Goal: Check status: Check status

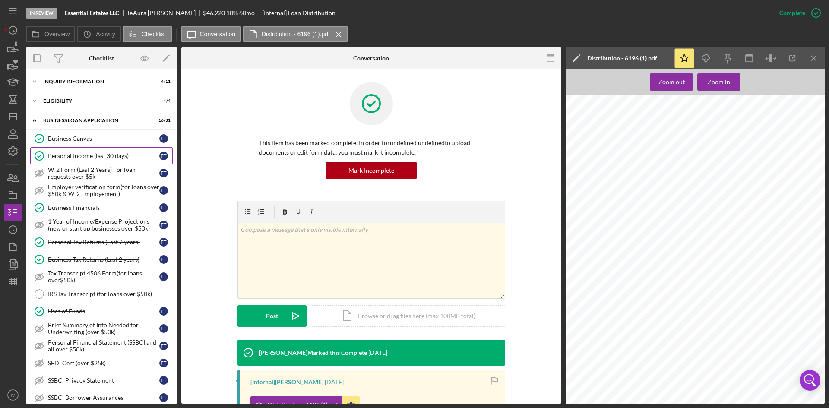
scroll to position [115, 0]
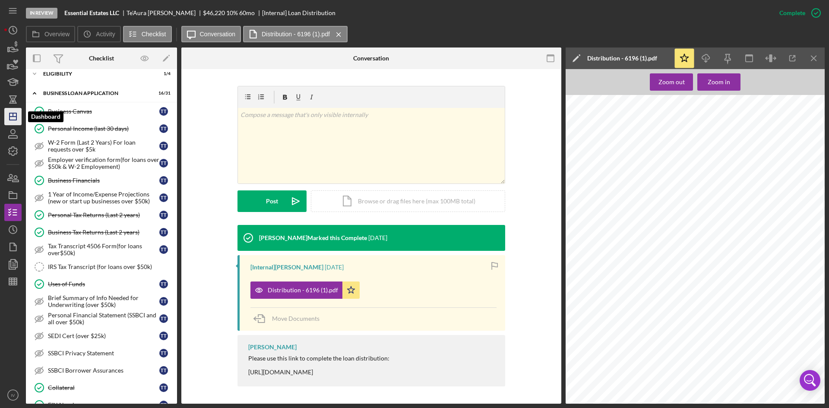
click at [16, 113] on polygon "button" at bounding box center [13, 116] width 7 height 7
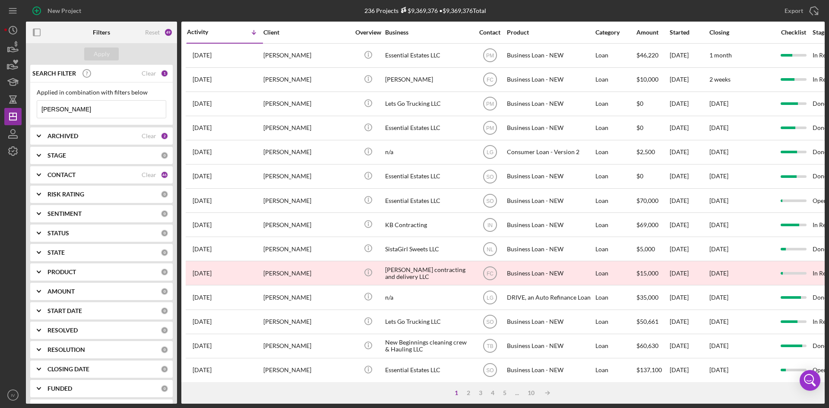
drag, startPoint x: 79, startPoint y: 110, endPoint x: 40, endPoint y: 108, distance: 39.8
click at [40, 108] on input "[PERSON_NAME]" at bounding box center [101, 109] width 129 height 17
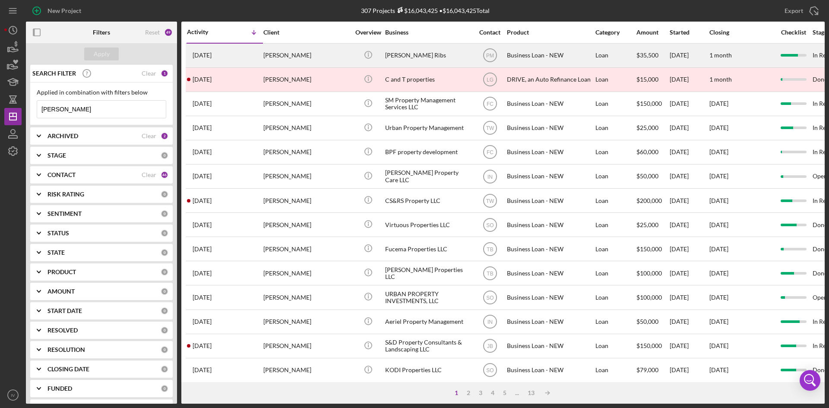
type input "[PERSON_NAME]"
click at [300, 59] on div "[PERSON_NAME]" at bounding box center [306, 55] width 86 height 23
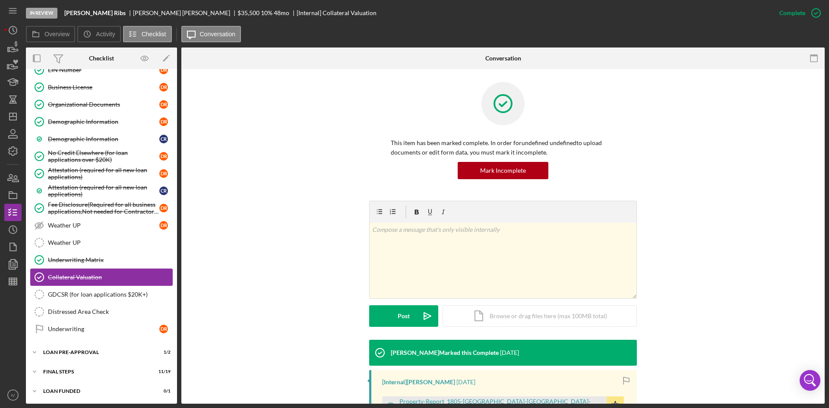
scroll to position [347, 0]
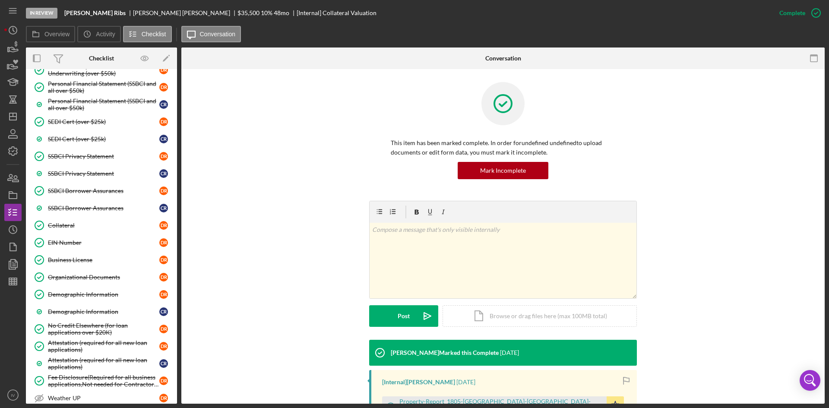
click at [113, 270] on link "Organizational Documents Organizational Documents D R" at bounding box center [101, 277] width 143 height 17
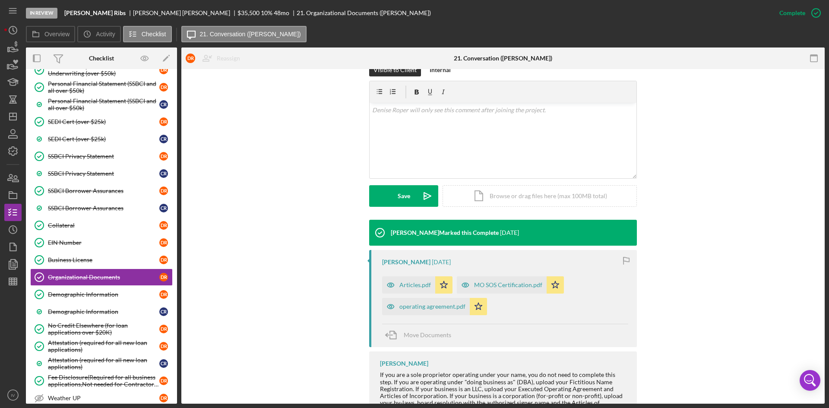
scroll to position [158, 0]
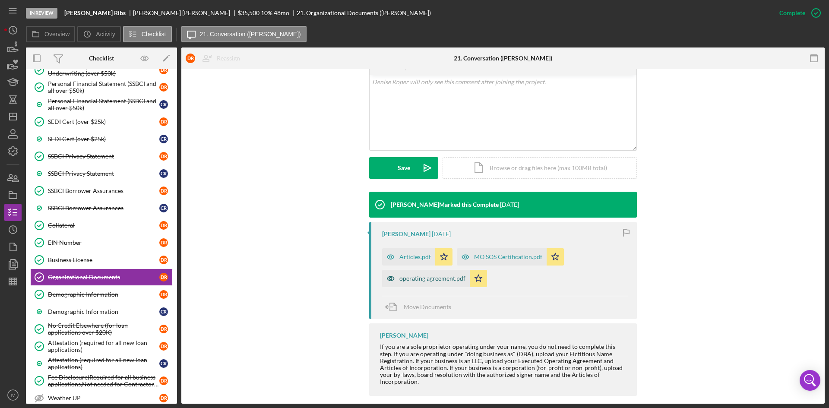
click at [454, 275] on div "operating agreement.pdf" at bounding box center [433, 278] width 66 height 7
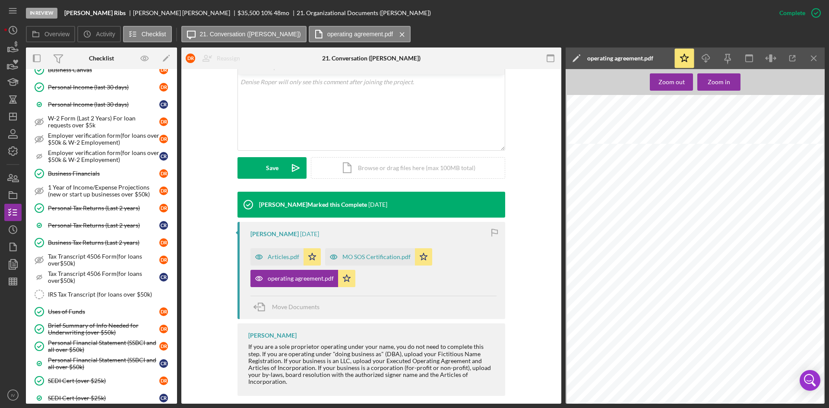
scroll to position [0, 0]
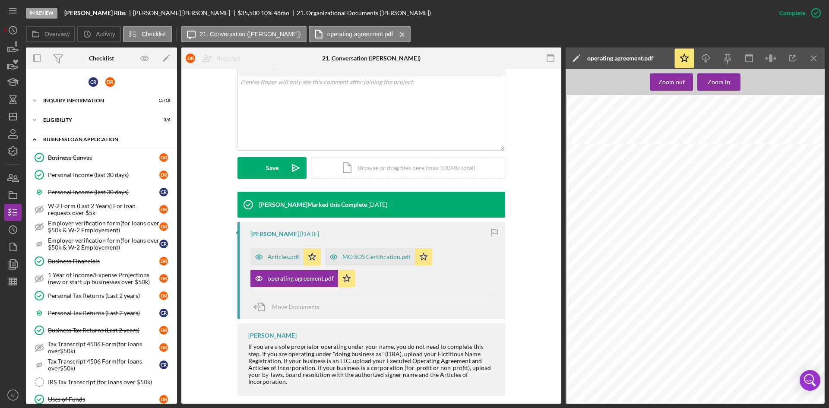
click at [98, 141] on div "BUSINESS LOAN APPLICATION" at bounding box center [104, 139] width 123 height 5
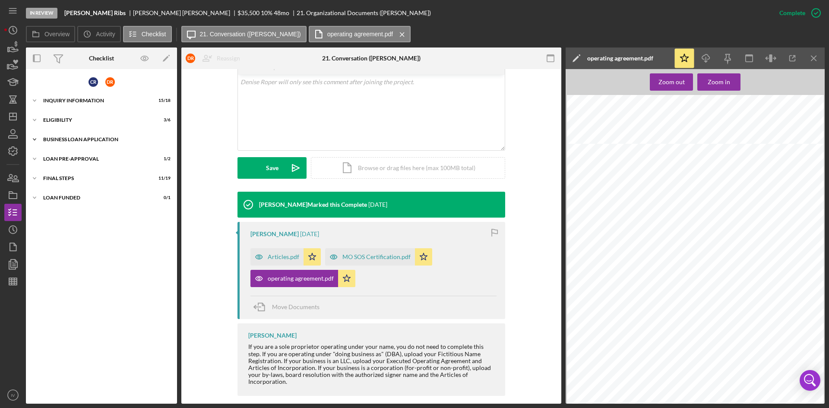
click at [98, 141] on div "BUSINESS LOAN APPLICATION" at bounding box center [104, 139] width 123 height 5
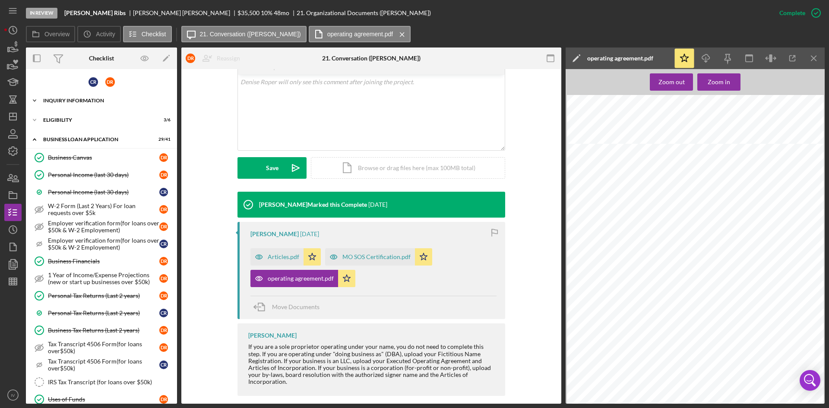
click at [80, 108] on div "Icon/Expander INQUIRY INFORMATION 15 / 18" at bounding box center [101, 100] width 151 height 17
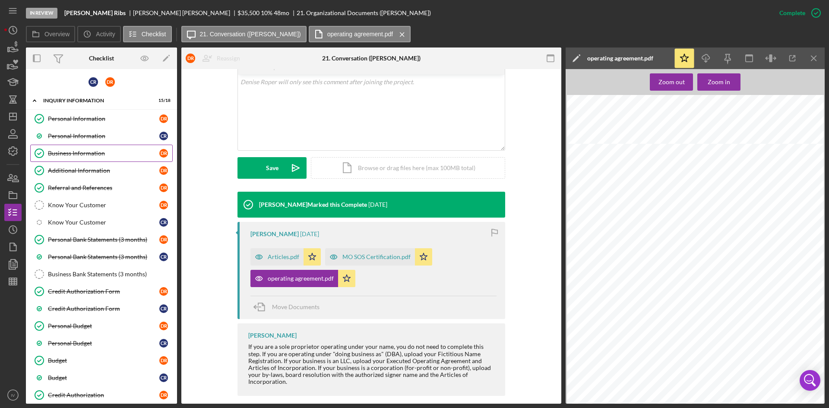
click at [80, 147] on link "Business Information Business Information D R" at bounding box center [101, 153] width 143 height 17
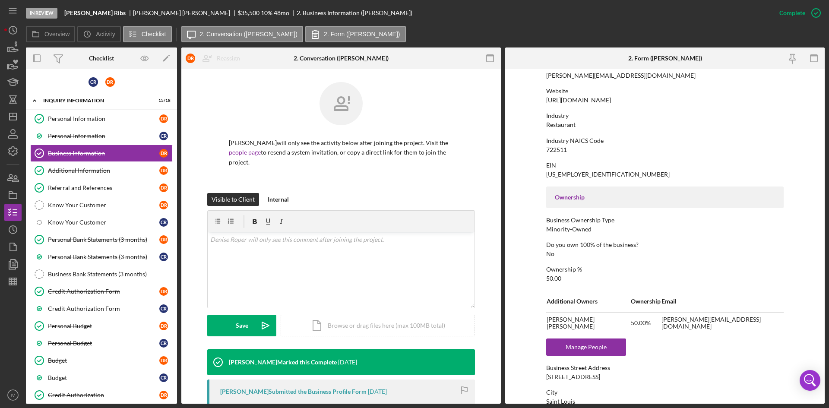
scroll to position [259, 0]
